Goal: Transaction & Acquisition: Purchase product/service

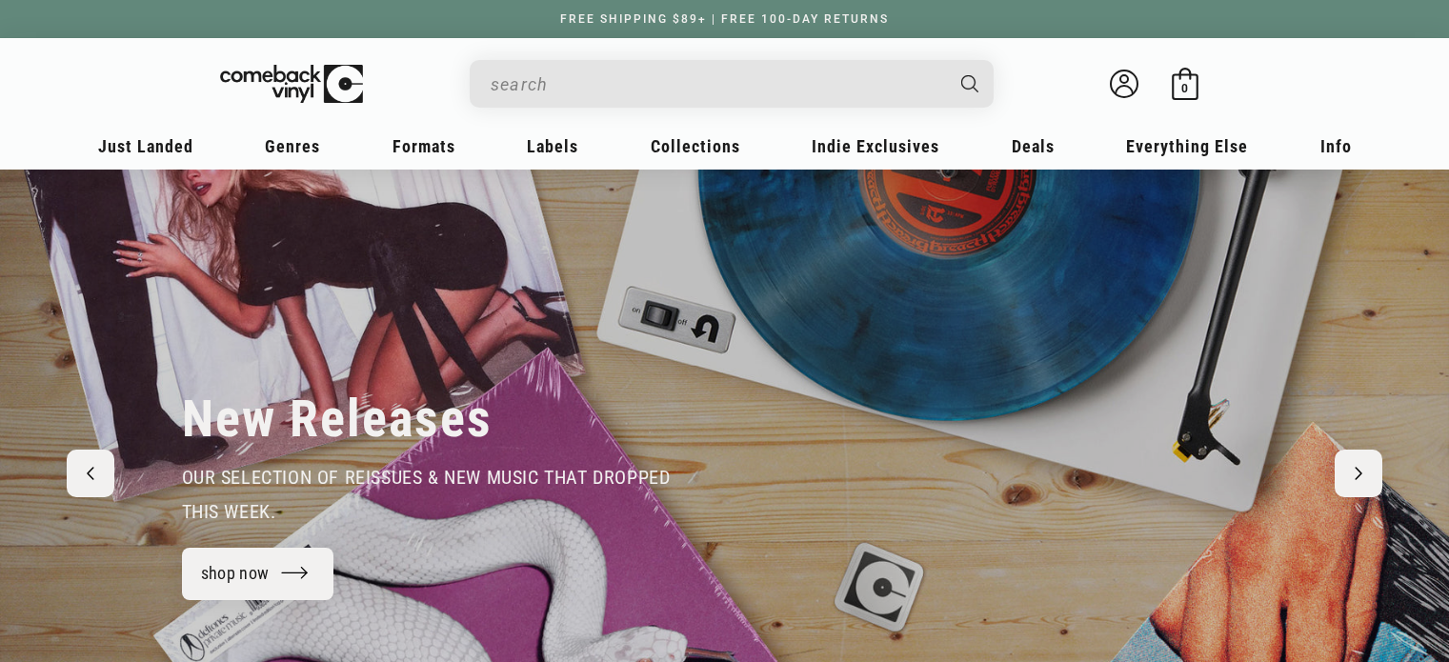
click at [652, 82] on input "Search" at bounding box center [716, 84] width 451 height 39
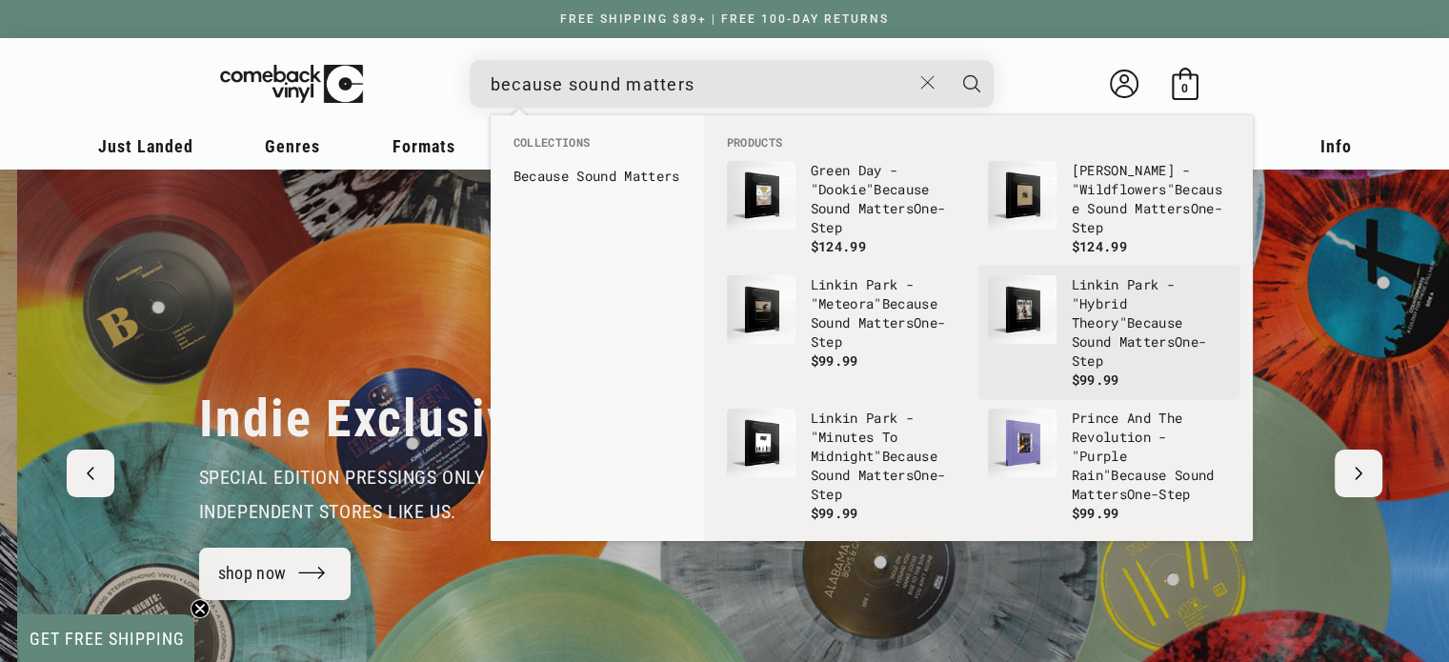
scroll to position [0, 1448]
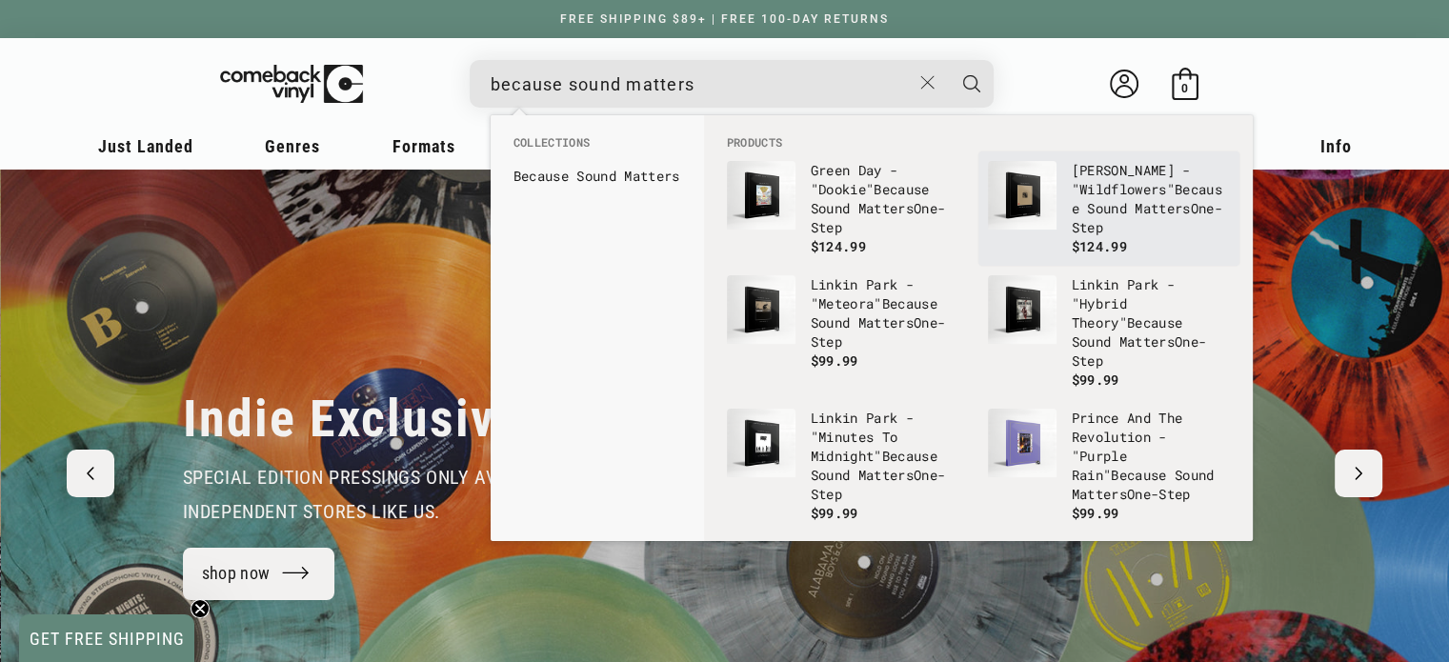
type input "because sound matters"
click at [1134, 217] on b "Matters" at bounding box center [1161, 208] width 55 height 18
